Goal: Task Accomplishment & Management: Manage account settings

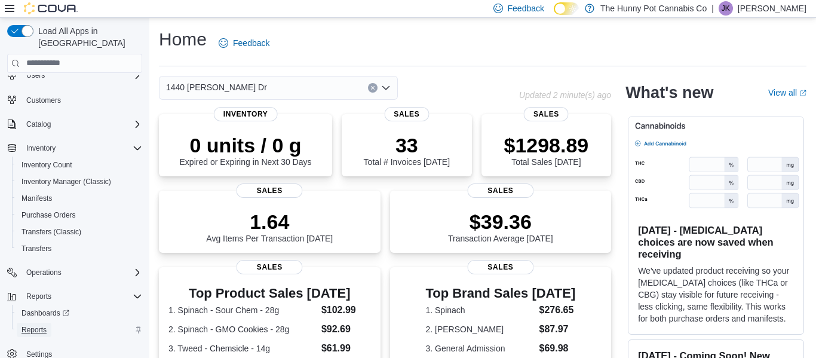
click at [40, 325] on span "Reports" at bounding box center [34, 330] width 25 height 10
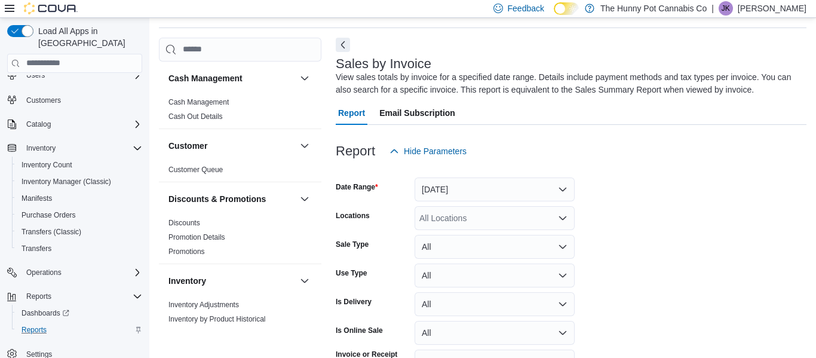
scroll to position [40, 0]
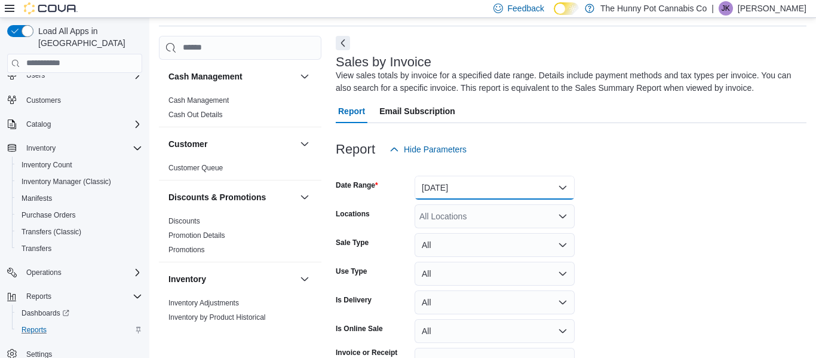
click at [467, 196] on button "[DATE]" at bounding box center [495, 188] width 160 height 24
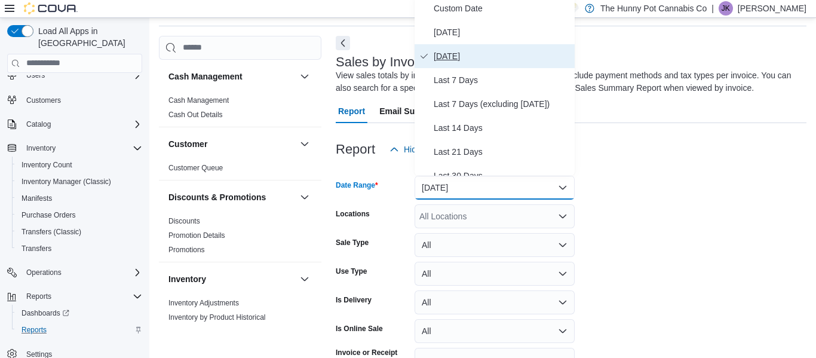
scroll to position [36, 0]
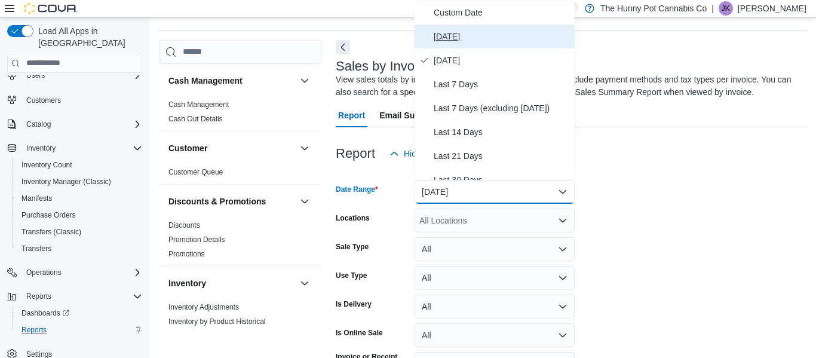
click at [448, 38] on span "[DATE]" at bounding box center [502, 36] width 136 height 14
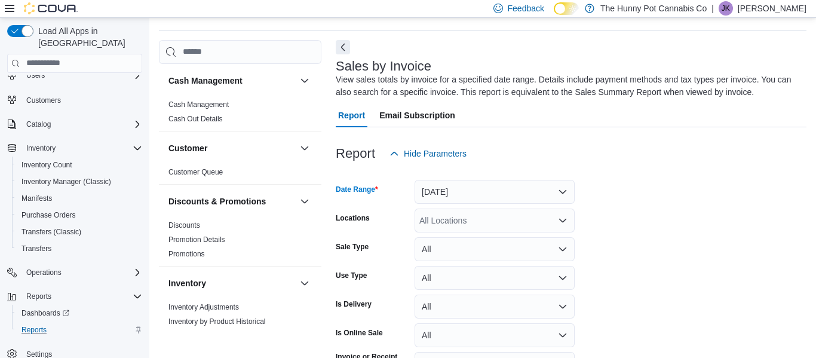
click at [624, 220] on form "Date Range [DATE] Locations All Locations Sale Type All Use Type All Is Deliver…" at bounding box center [571, 288] width 471 height 244
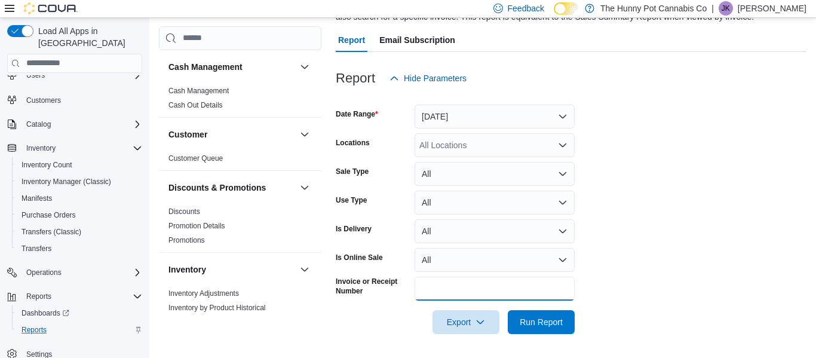
click at [436, 294] on input "Invoice or Receipt Number" at bounding box center [495, 289] width 160 height 24
type input "**********"
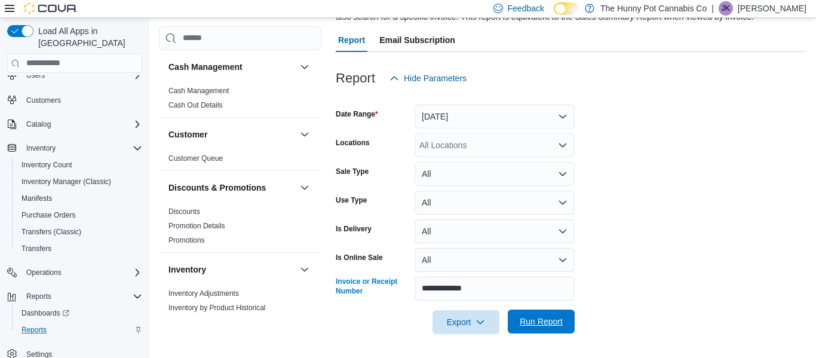
click at [526, 327] on span "Run Report" at bounding box center [541, 321] width 43 height 12
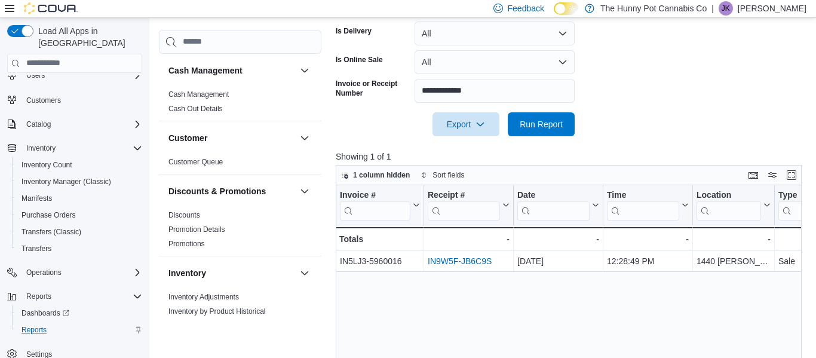
scroll to position [314, 0]
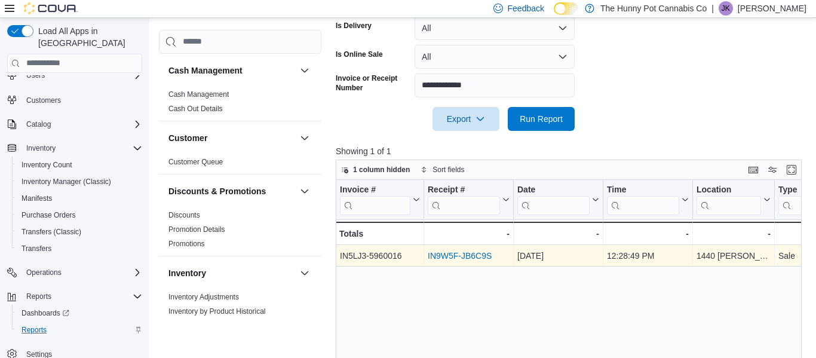
click at [460, 258] on link "IN9W5F-JB6C9S" at bounding box center [460, 256] width 64 height 10
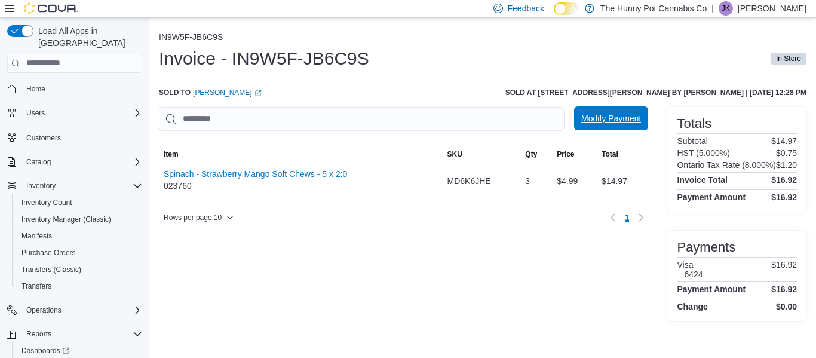
click at [609, 111] on span "Modify Payment" at bounding box center [611, 118] width 60 height 24
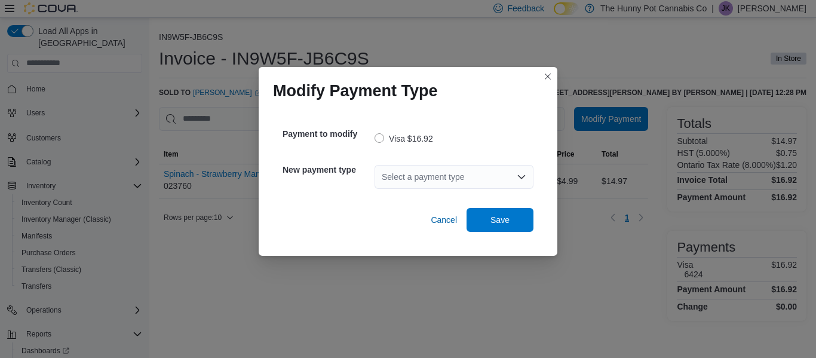
click at [440, 179] on div "Select a payment type" at bounding box center [454, 177] width 159 height 24
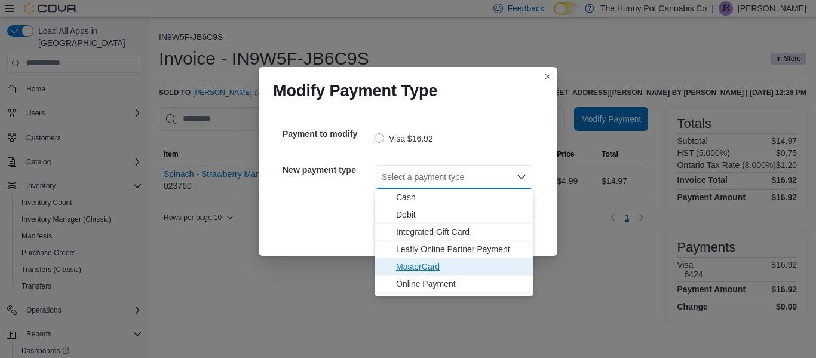
click at [413, 265] on span "MasterCard" at bounding box center [461, 267] width 130 height 12
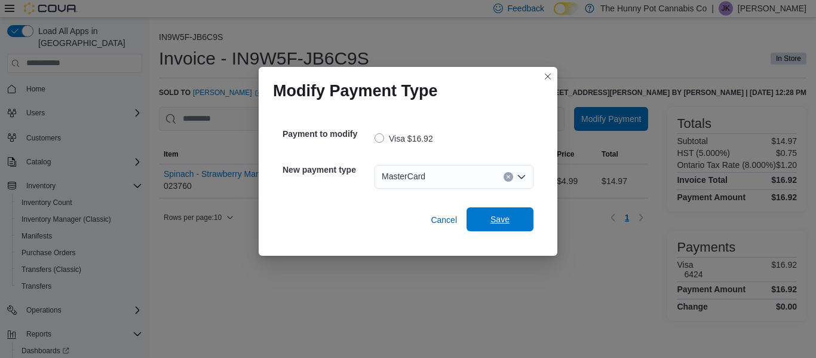
click at [505, 222] on span "Save" at bounding box center [500, 219] width 19 height 12
